Goal: Find specific page/section: Find specific page/section

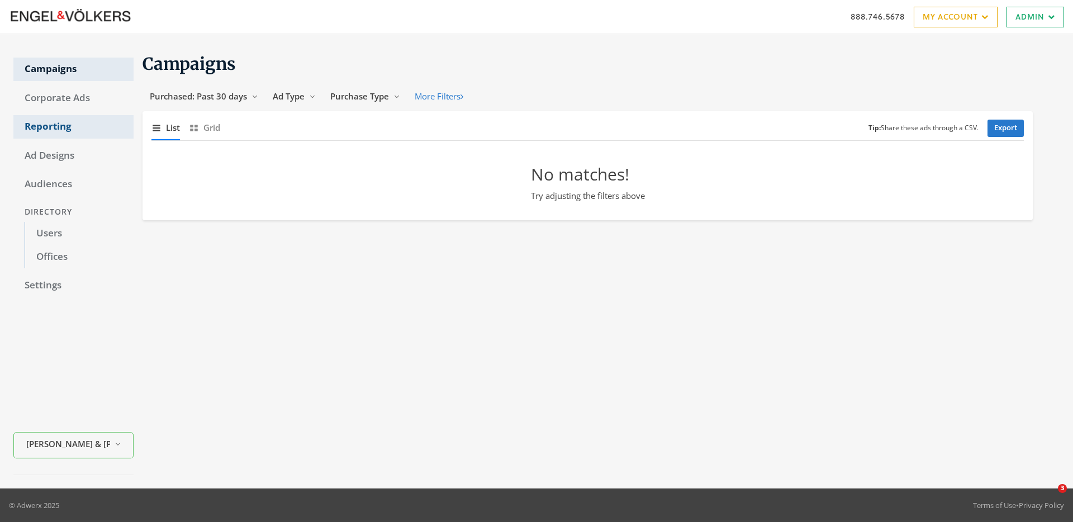
click at [46, 120] on link "Reporting" at bounding box center [73, 126] width 120 height 23
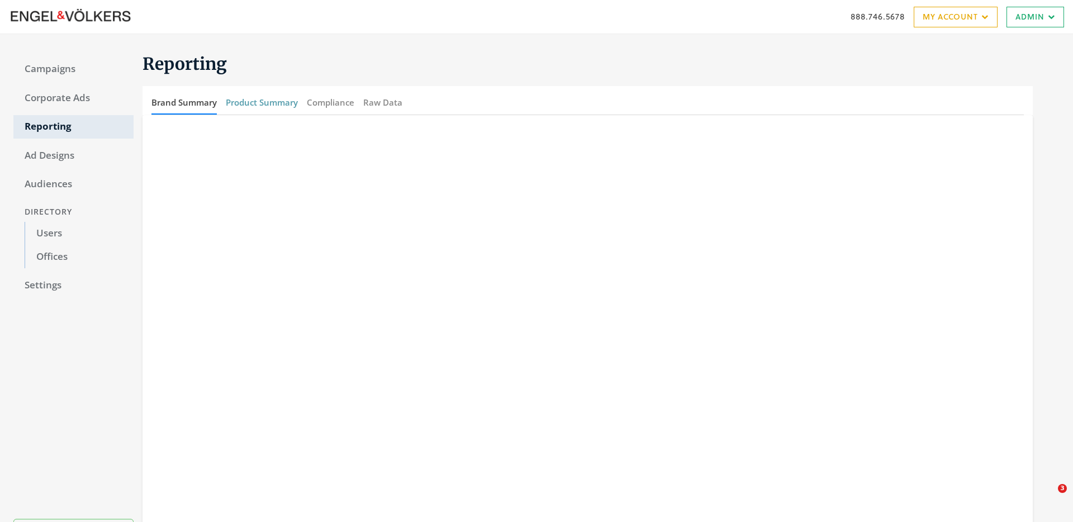
click at [241, 104] on button "Product Summary" at bounding box center [262, 103] width 72 height 24
click at [197, 103] on button "Brand Summary" at bounding box center [183, 103] width 65 height 24
click at [253, 104] on button "Product Summary" at bounding box center [262, 103] width 72 height 24
click at [197, 102] on button "Brand Summary" at bounding box center [183, 103] width 65 height 24
click at [0, 0] on body "888.746.5678 My Account My Campaigns Account Summary Compliance Dashboard Enter…" at bounding box center [536, 309] width 1073 height 618
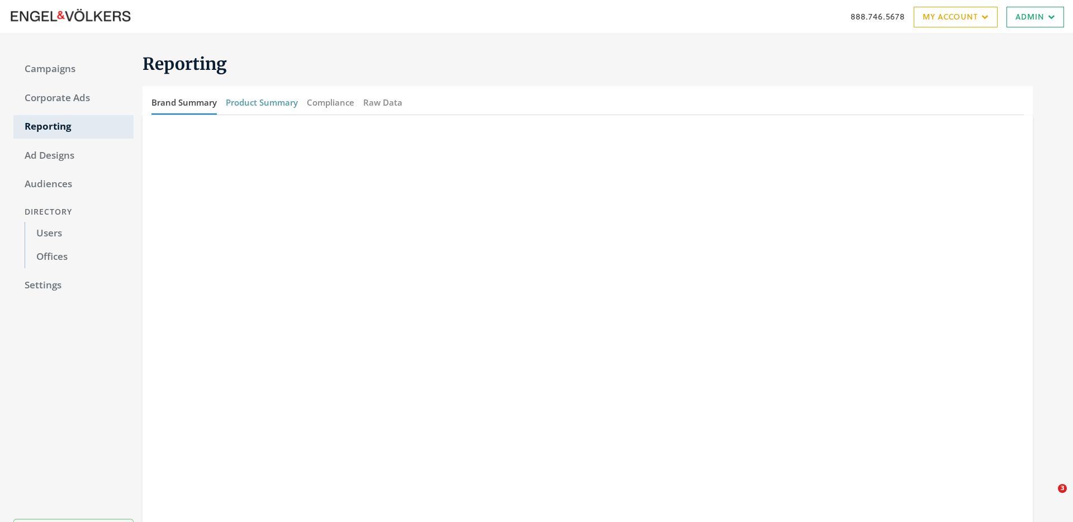
click at [265, 101] on button "Product Summary" at bounding box center [262, 103] width 72 height 24
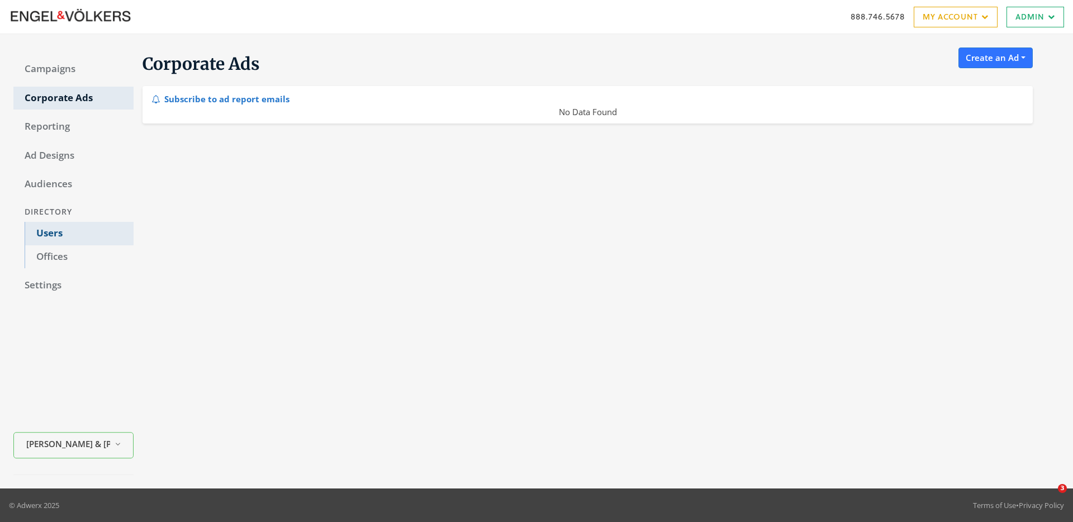
click at [42, 233] on link "Users" at bounding box center [79, 233] width 109 height 23
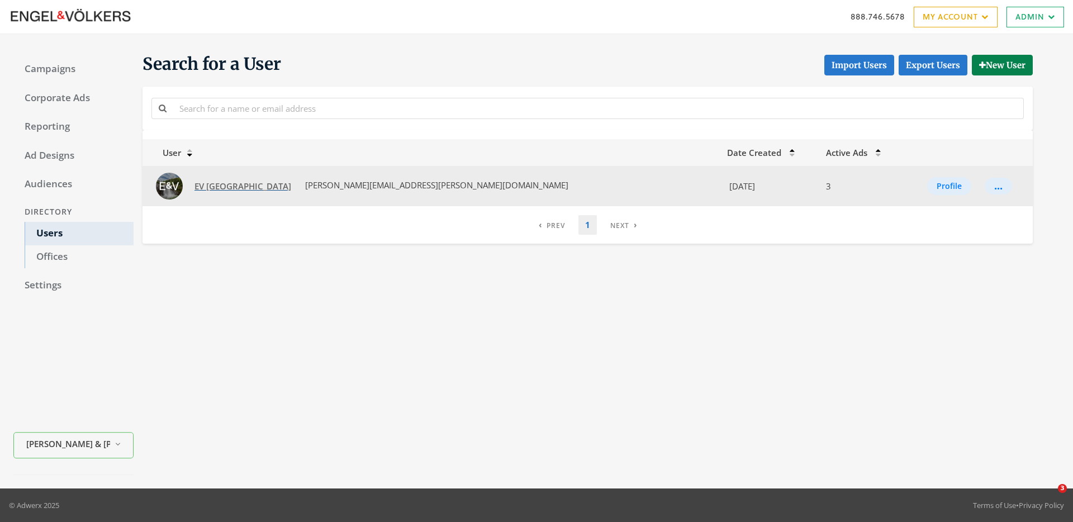
click at [252, 186] on span "EV Snoqualmie Valley" at bounding box center [243, 186] width 97 height 11
